Goal: Transaction & Acquisition: Purchase product/service

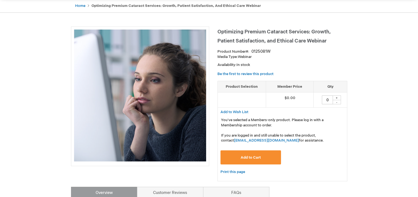
click at [257, 156] on span "Add to Cart" at bounding box center [251, 158] width 20 height 4
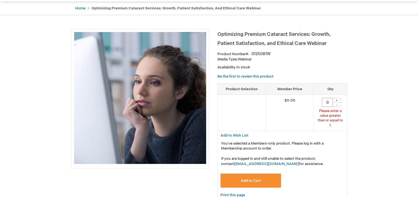
scroll to position [52, 0]
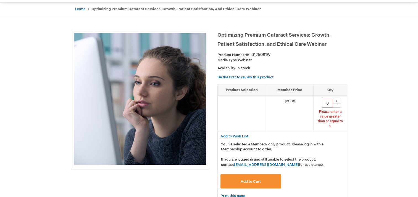
click at [336, 101] on div "+" at bounding box center [337, 101] width 8 height 5
type input "1"
click at [251, 180] on span "Add to Cart" at bounding box center [251, 182] width 20 height 4
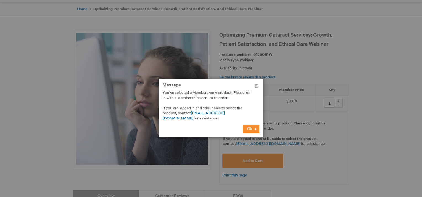
click at [252, 127] on span "Ok" at bounding box center [249, 129] width 5 height 5
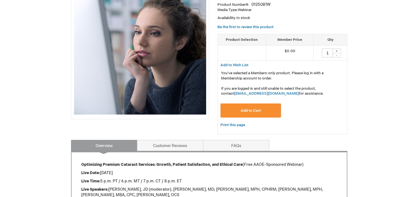
scroll to position [166, 0]
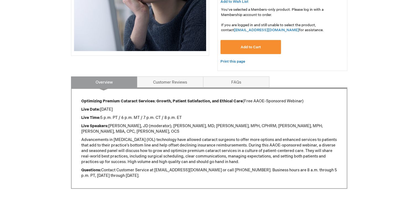
click at [243, 46] on span "Add to Cart" at bounding box center [251, 47] width 20 height 4
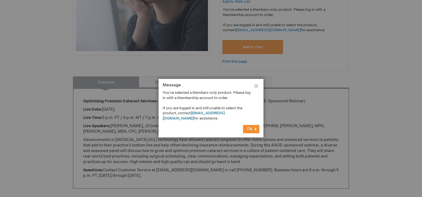
click at [223, 111] on p "You've selected a Members-only product. Please log in with a Membership account…" at bounding box center [207, 105] width 88 height 31
click at [223, 112] on link "[EMAIL_ADDRESS][DOMAIN_NAME]" at bounding box center [194, 116] width 62 height 10
click at [222, 113] on link "[EMAIL_ADDRESS][DOMAIN_NAME]" at bounding box center [194, 116] width 62 height 10
click at [292, 71] on div at bounding box center [211, 98] width 422 height 197
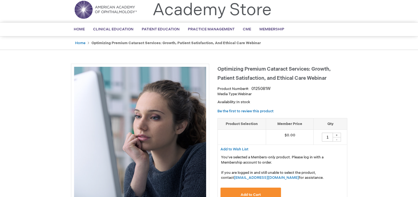
scroll to position [28, 0]
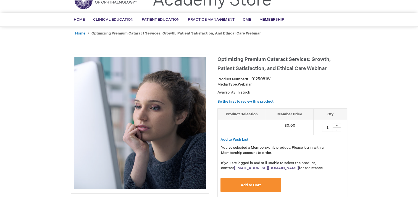
click at [244, 168] on link "[EMAIL_ADDRESS][DOMAIN_NAME]" at bounding box center [266, 168] width 65 height 4
drag, startPoint x: 269, startPoint y: 169, endPoint x: 244, endPoint y: 169, distance: 24.3
click at [244, 169] on p "You've selected a Members-only product. Please log in with a Membership account…" at bounding box center [282, 158] width 123 height 26
click at [244, 169] on link "[EMAIL_ADDRESS][DOMAIN_NAME]" at bounding box center [266, 168] width 65 height 4
click at [312, 167] on p "You've selected a Members-only product. Please log in with a Membership account…" at bounding box center [282, 158] width 123 height 26
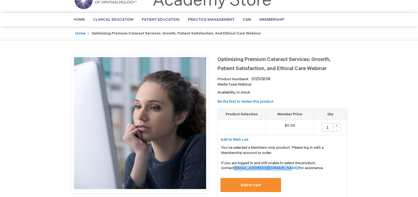
drag, startPoint x: 268, startPoint y: 167, endPoint x: 219, endPoint y: 166, distance: 48.6
click at [219, 166] on div "Add to Wish List You've selected a Members-only product. Please log in with a M…" at bounding box center [283, 155] width 130 height 40
copy link "[EMAIL_ADDRESS][DOMAIN_NAME]"
